Goal: Transaction & Acquisition: Subscribe to service/newsletter

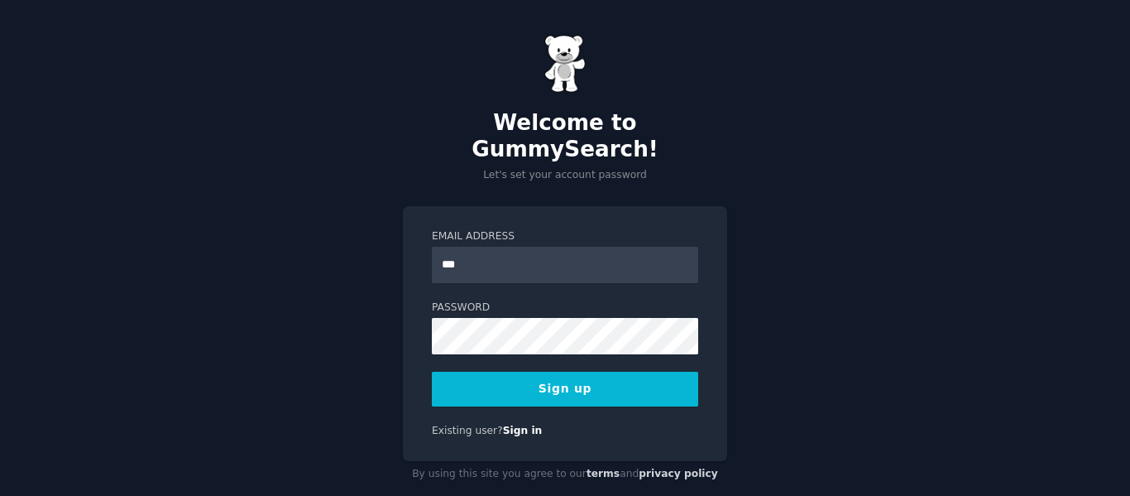
type input "**********"
click at [653, 372] on button "Sign up" at bounding box center [565, 389] width 266 height 35
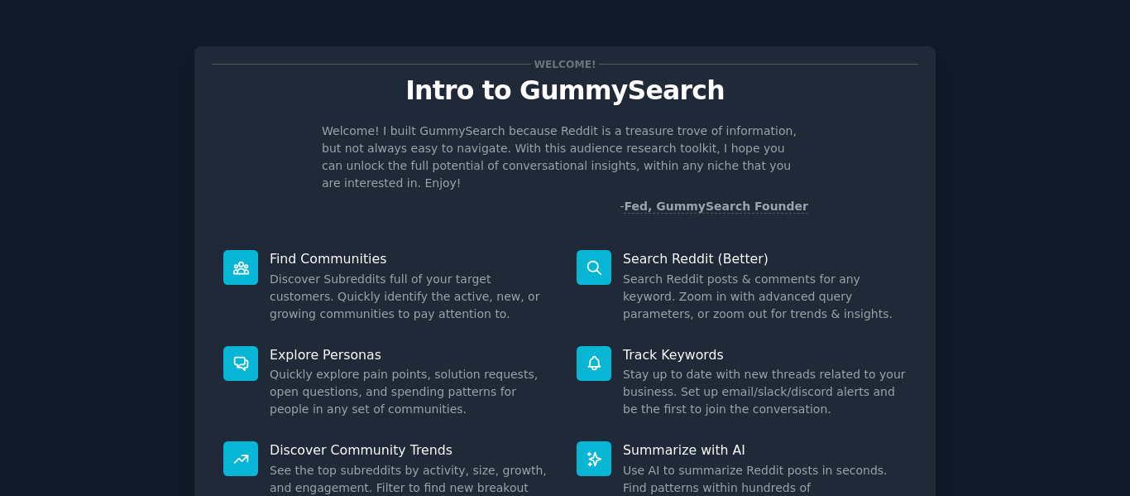
click at [872, 113] on div "Welcome! Intro to GummySearch Welcome! I built GummySearch because Reddit is a …" at bounding box center [565, 139] width 707 height 151
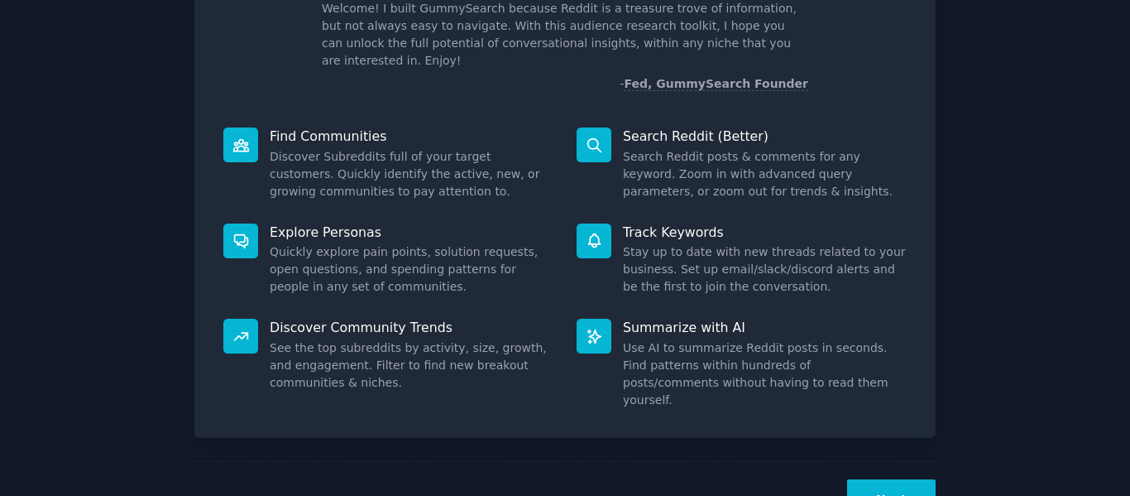
scroll to position [152, 0]
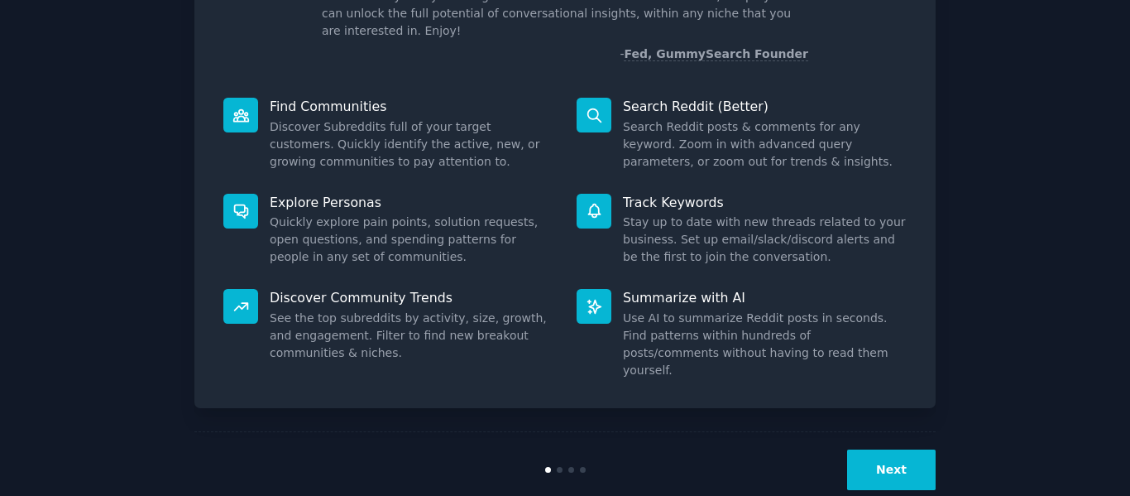
click at [907, 449] on button "Next" at bounding box center [891, 469] width 89 height 41
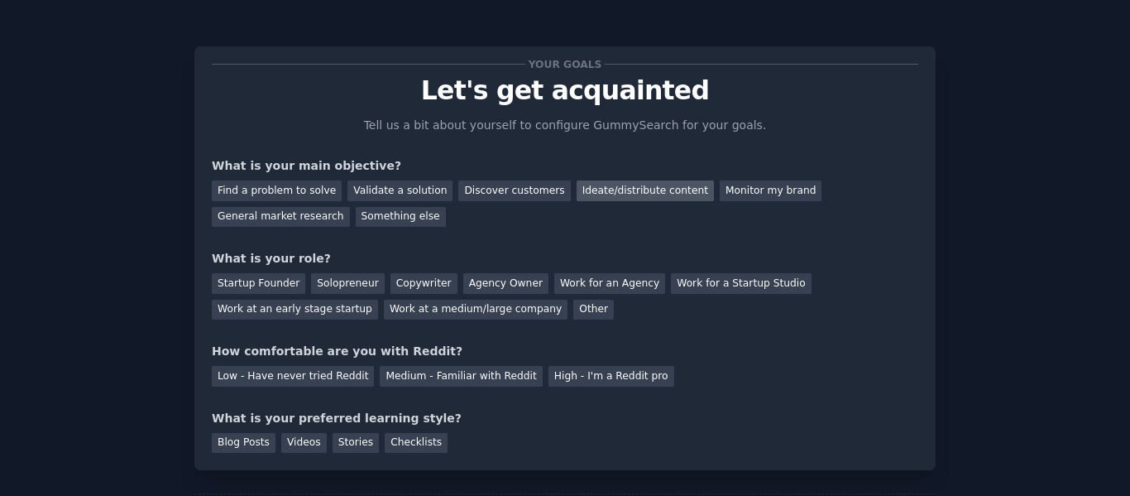
click at [600, 194] on div "Ideate/distribute content" at bounding box center [645, 190] width 137 height 21
click at [573, 311] on div "Other" at bounding box center [593, 310] width 41 height 21
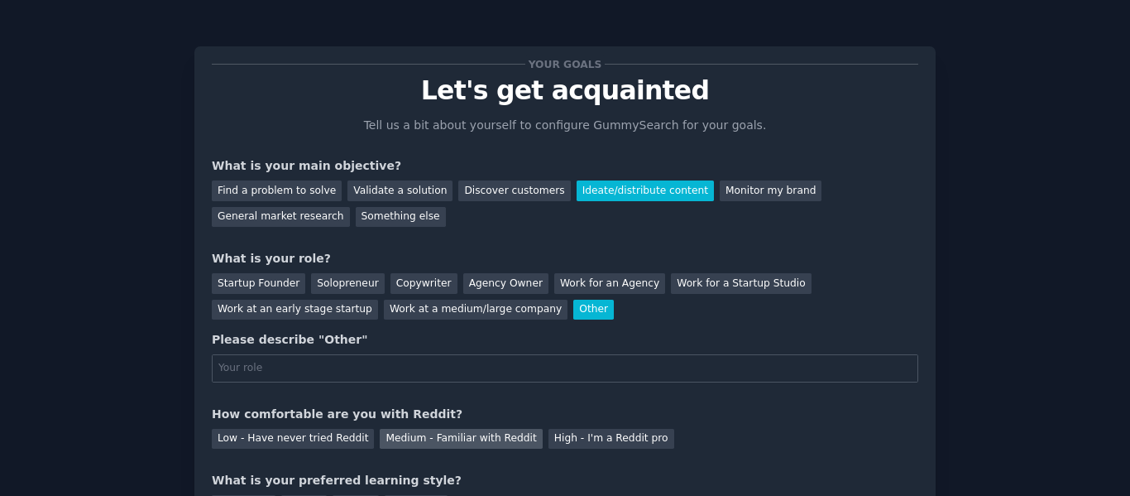
click at [411, 443] on div "Medium - Familiar with Reddit" at bounding box center [461, 439] width 162 height 21
click at [554, 400] on div "Your goals Let's get acquainted Tell us a bit about yourself to configure Gummy…" at bounding box center [565, 290] width 707 height 452
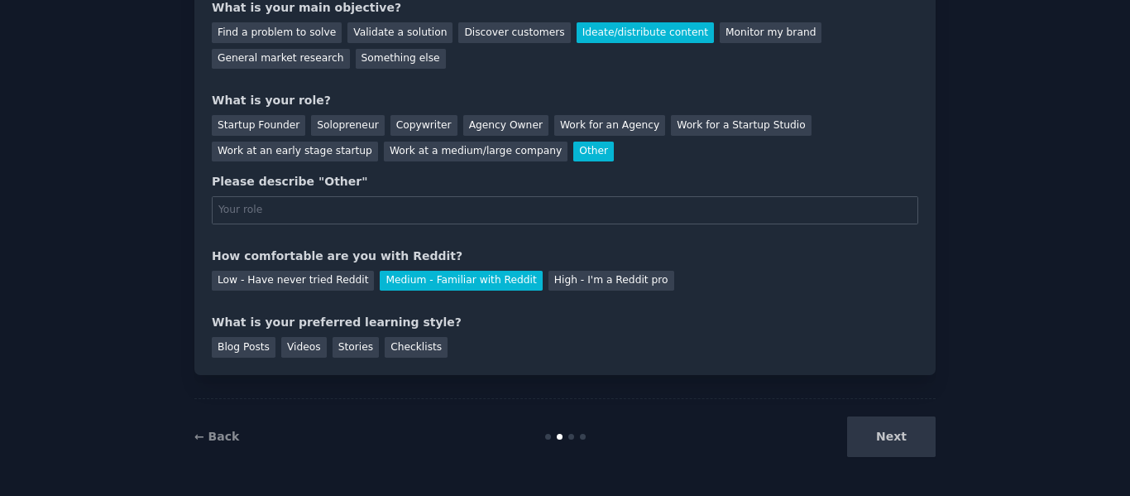
scroll to position [160, 0]
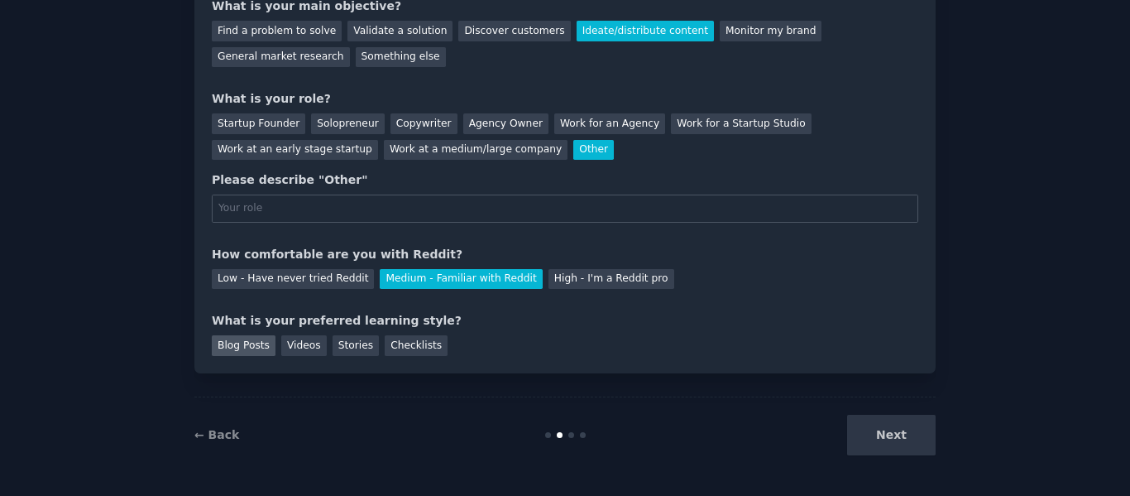
click at [258, 348] on div "Blog Posts" at bounding box center [244, 345] width 64 height 21
click at [347, 346] on div "Stories" at bounding box center [356, 345] width 46 height 21
click at [384, 148] on div "Work at a medium/large company" at bounding box center [476, 150] width 184 height 21
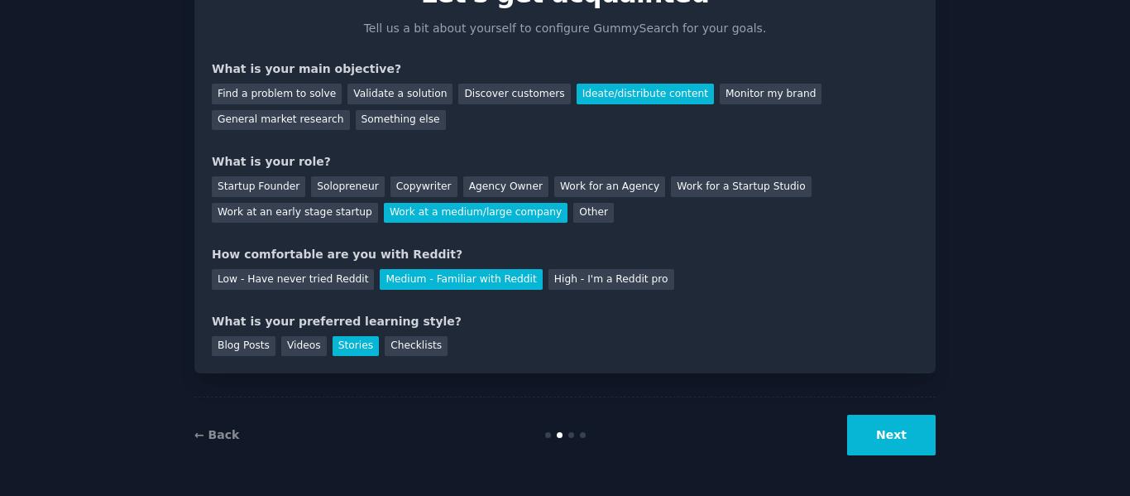
scroll to position [97, 0]
click at [888, 436] on button "Next" at bounding box center [891, 435] width 89 height 41
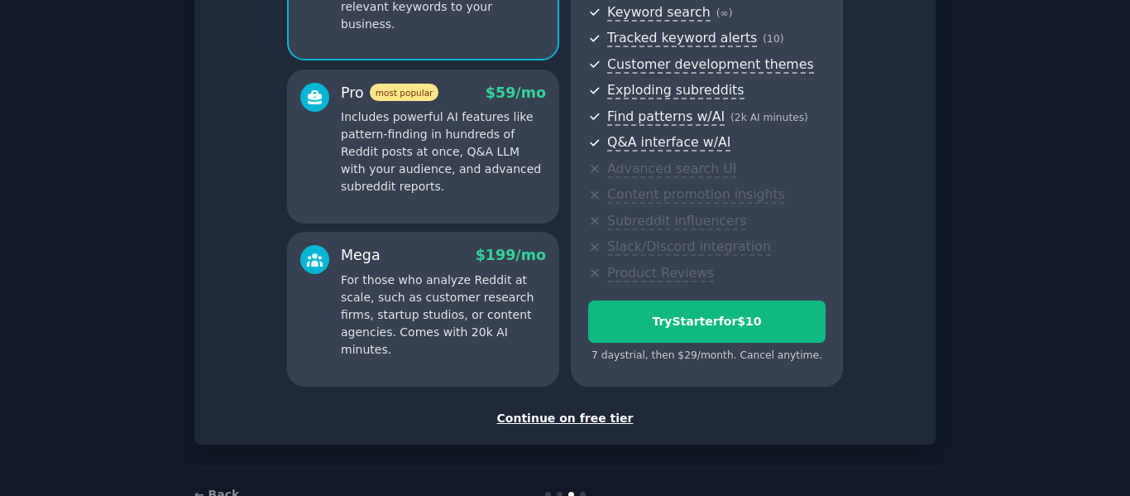
scroll to position [290, 0]
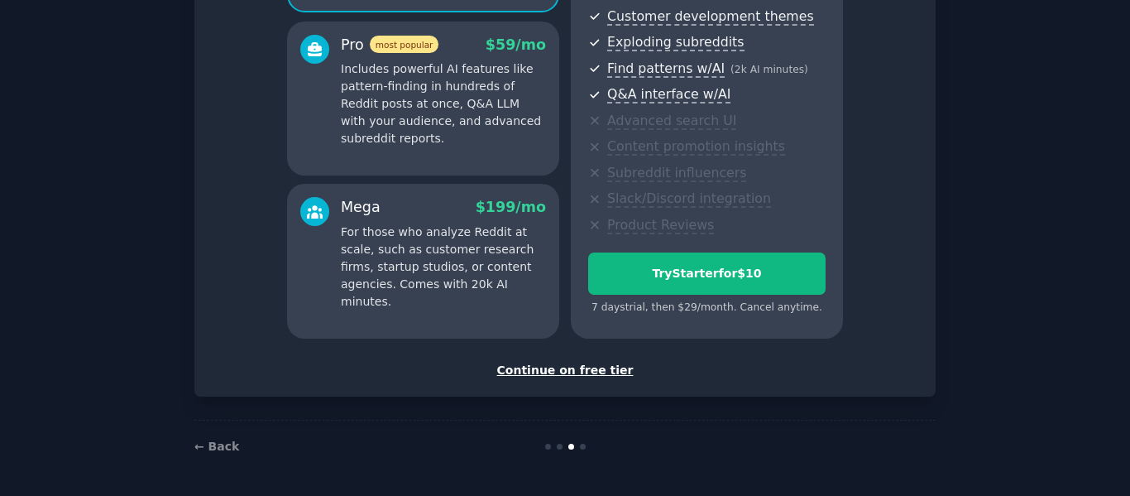
click at [540, 370] on div "Continue on free tier" at bounding box center [565, 370] width 707 height 17
